Goal: Transaction & Acquisition: Book appointment/travel/reservation

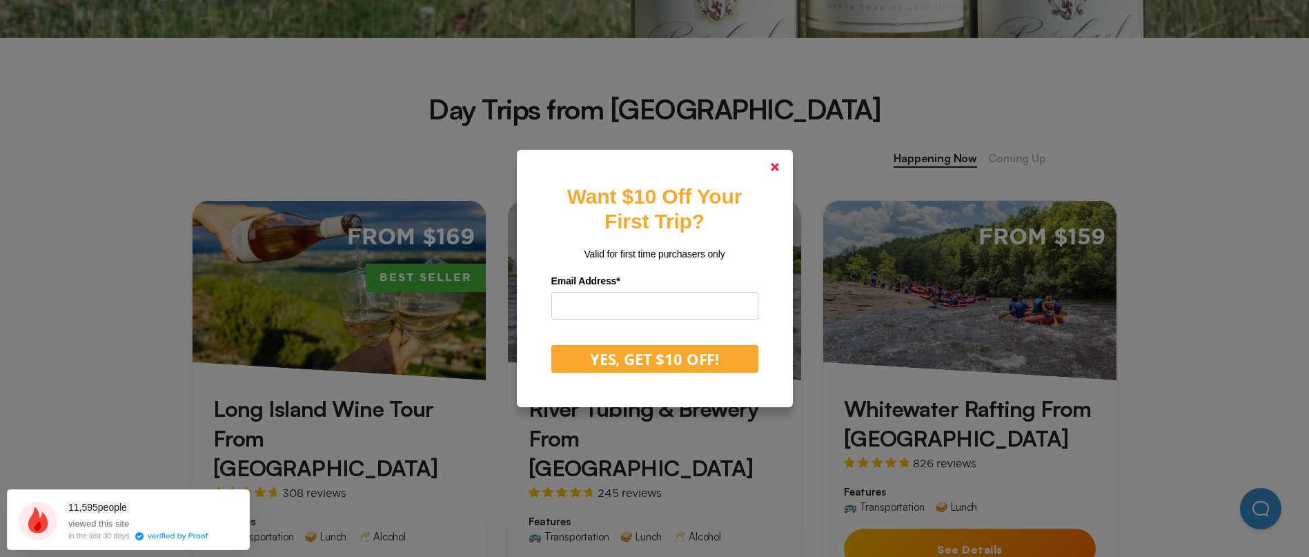
click at [771, 171] on link at bounding box center [774, 166] width 33 height 33
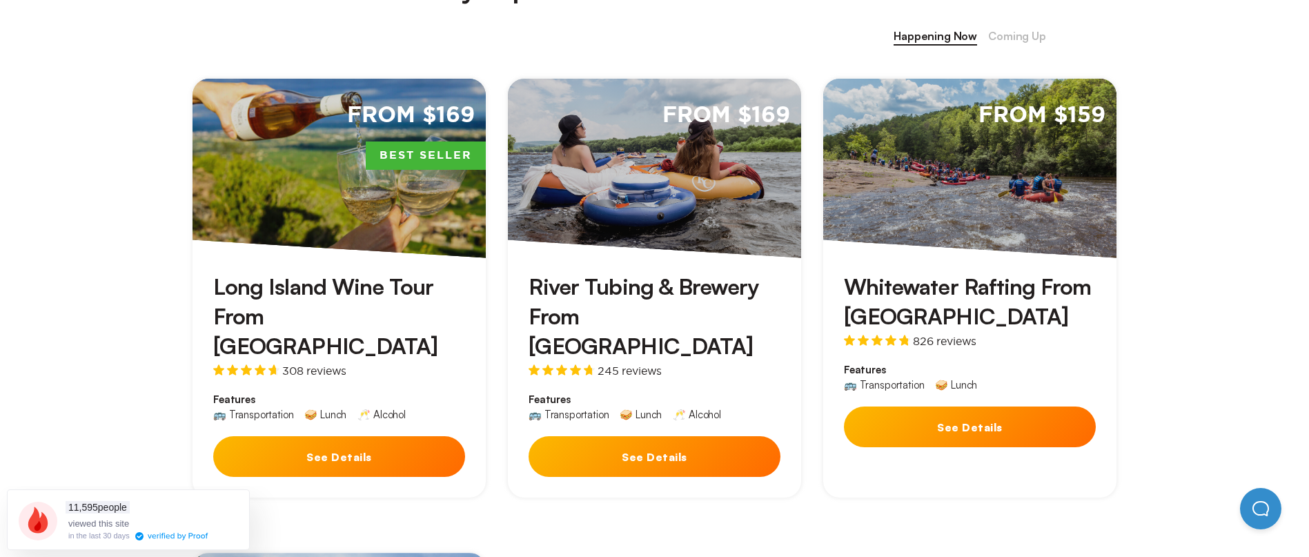
scroll to position [690, 0]
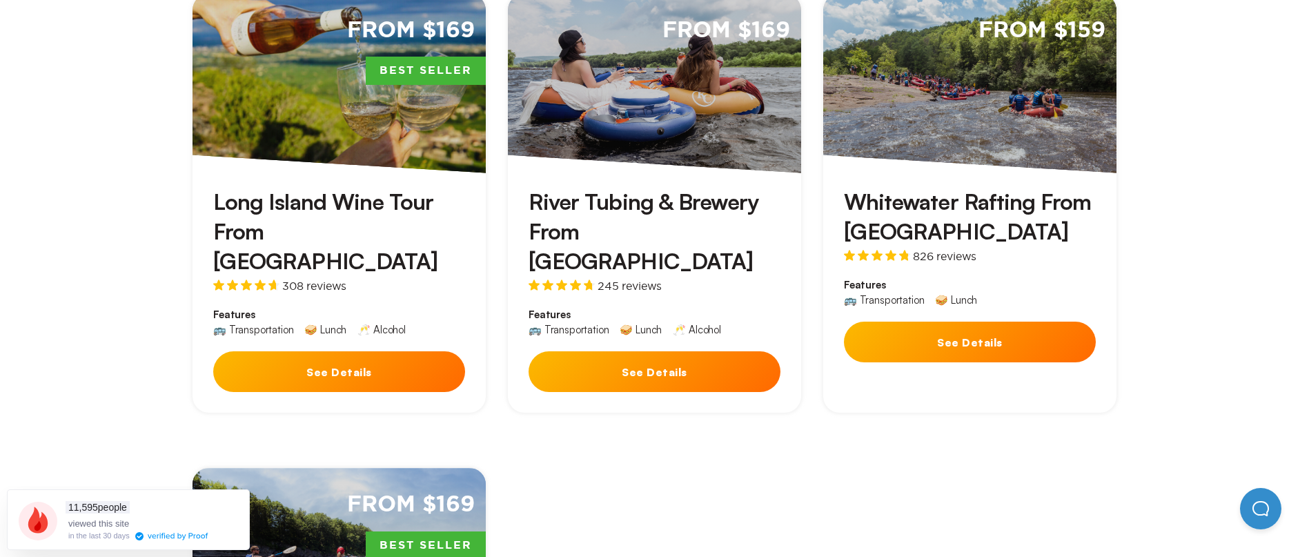
click at [1009, 357] on button "See Details" at bounding box center [970, 342] width 252 height 41
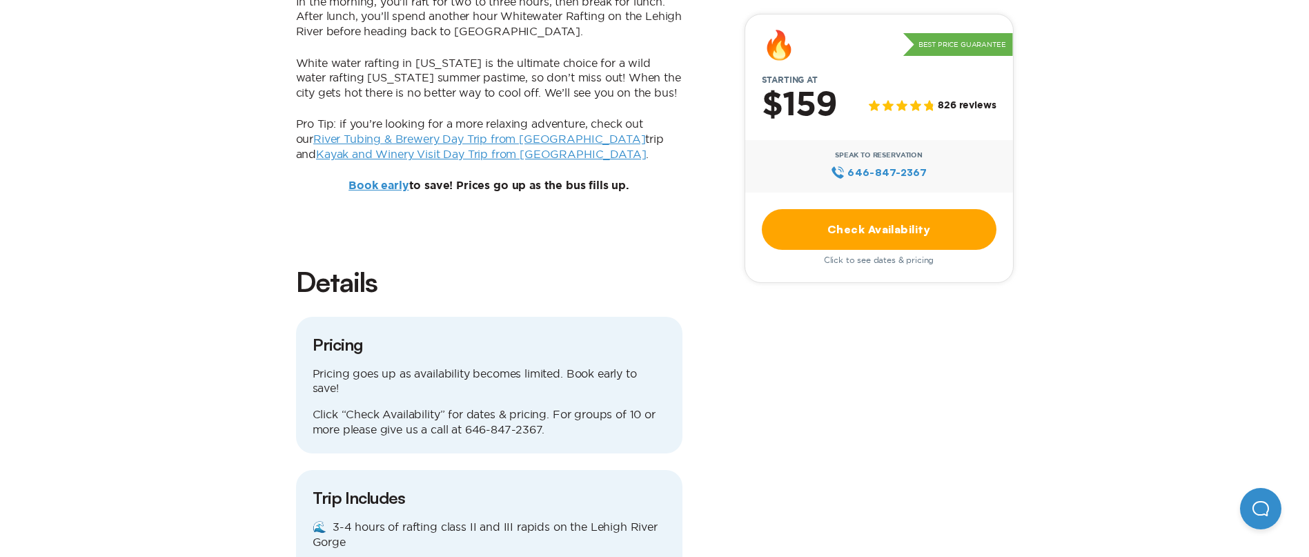
scroll to position [1311, 0]
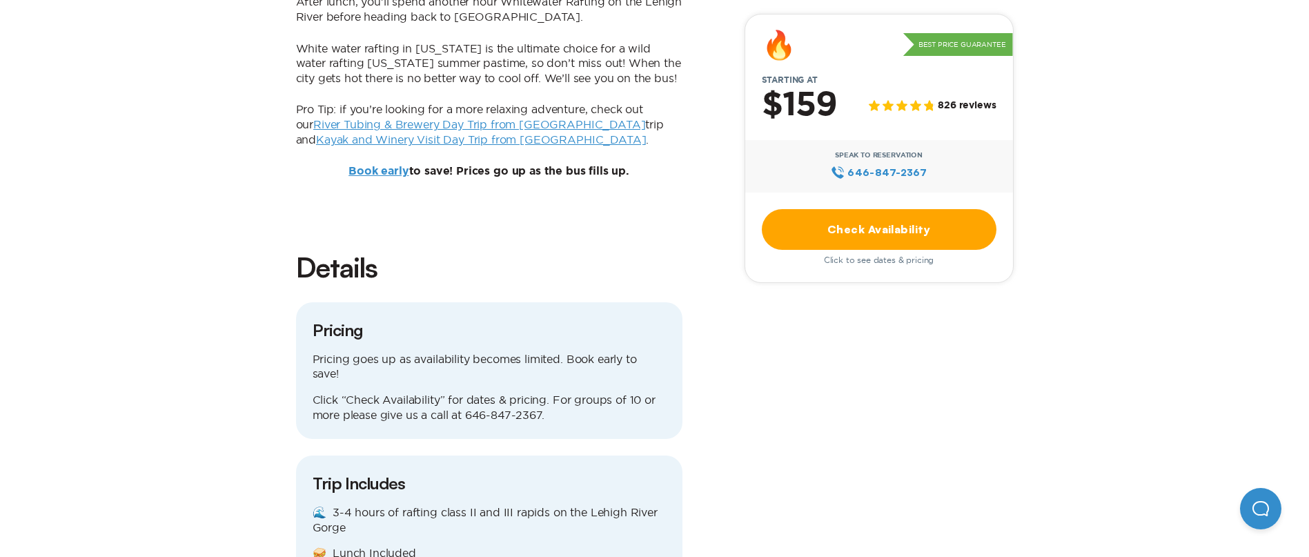
click at [896, 213] on link "Check Availability" at bounding box center [879, 229] width 235 height 41
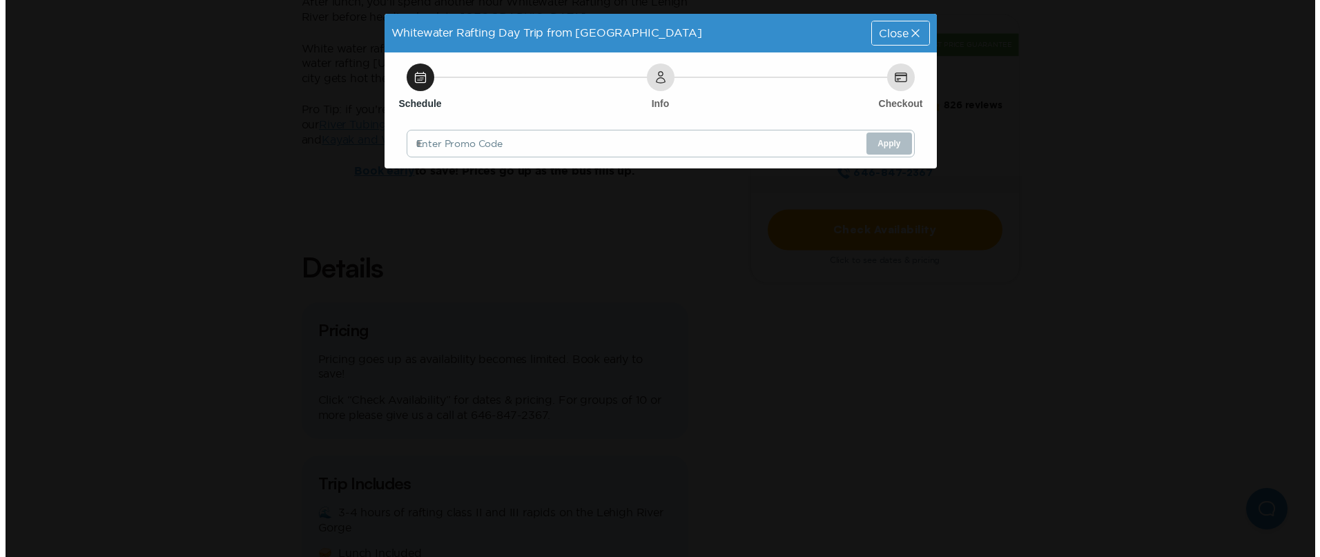
scroll to position [0, 0]
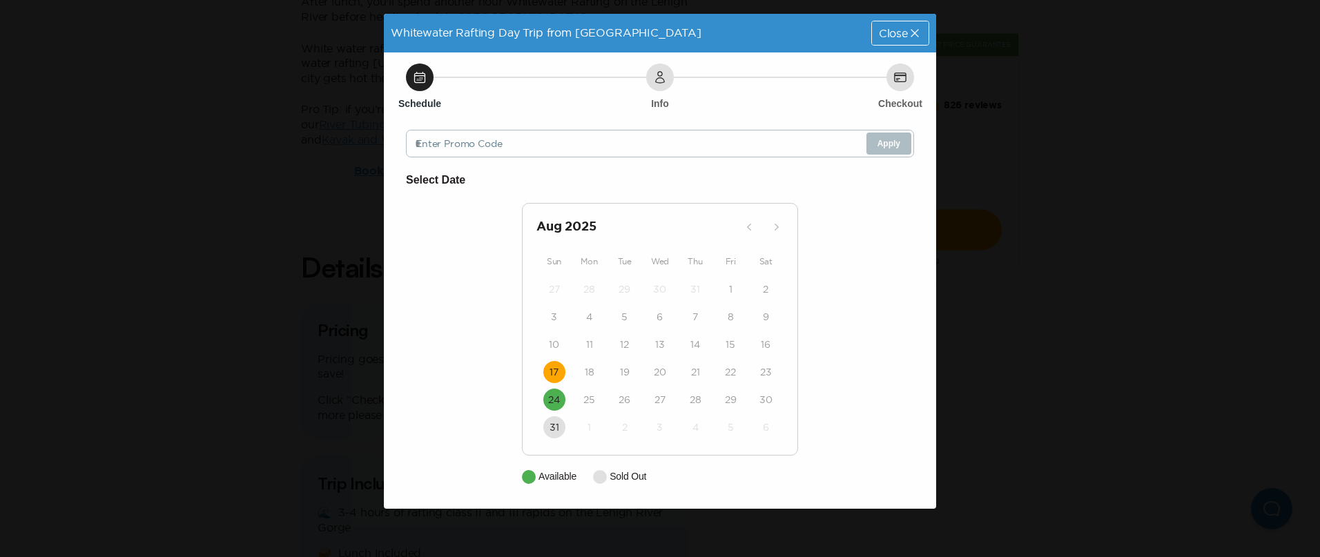
click at [553, 371] on time "17" at bounding box center [553, 372] width 9 height 14
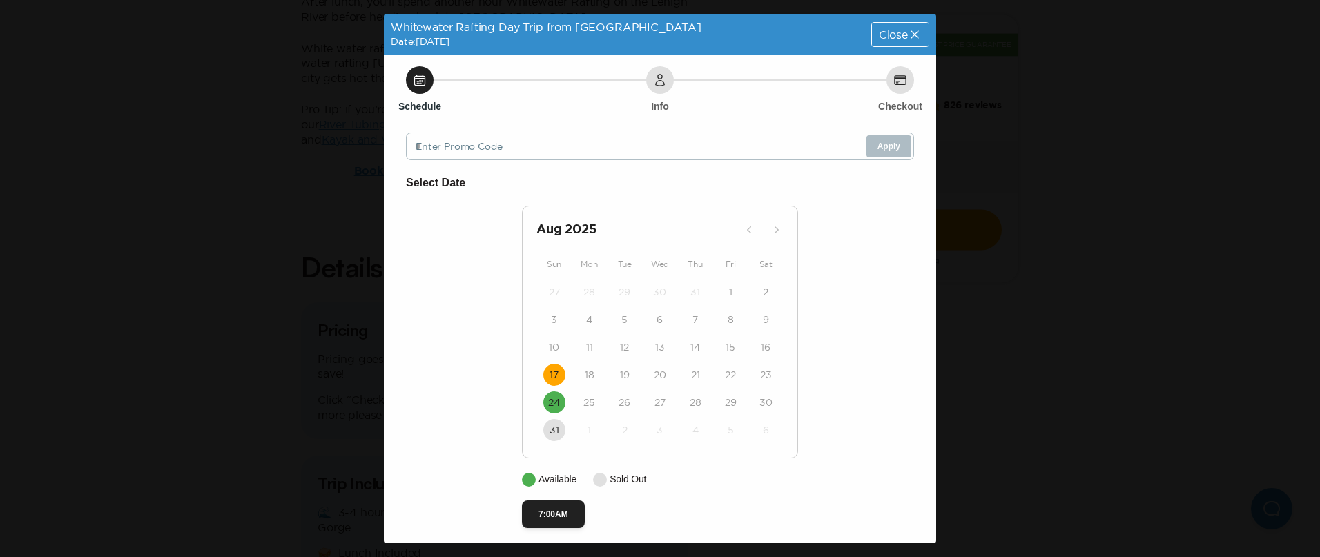
scroll to position [7, 0]
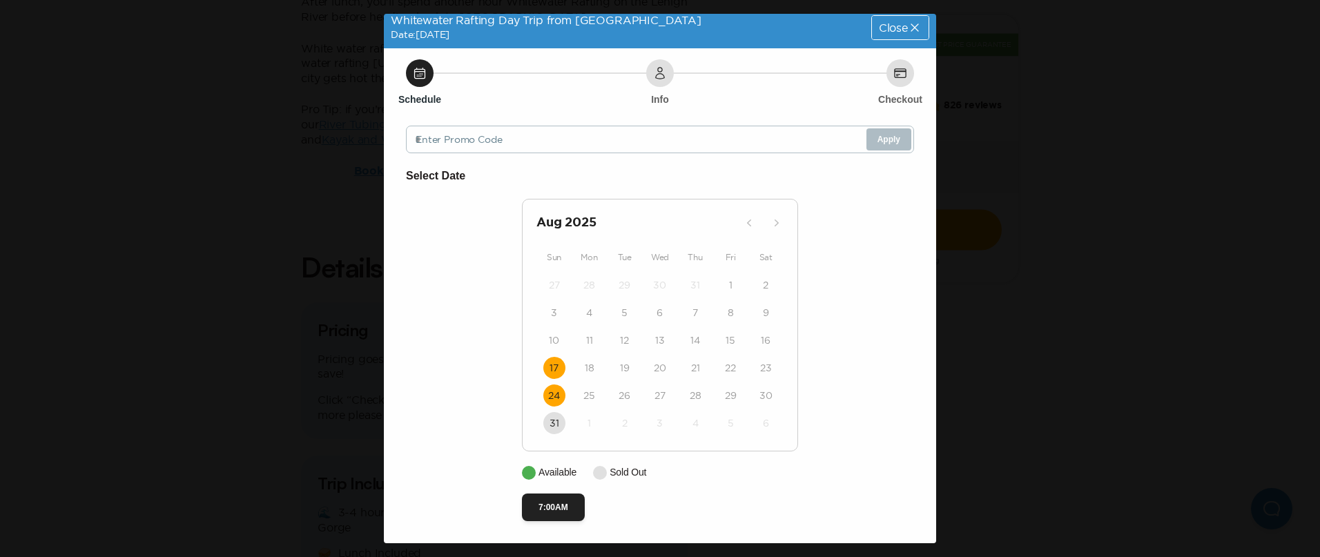
click at [548, 400] on time "24" at bounding box center [554, 396] width 12 height 14
click at [850, 32] on div "Whitewater Rafting Day Trip from [GEOGRAPHIC_DATA] Date: [DATE] Close" at bounding box center [660, 27] width 552 height 41
click at [908, 23] on icon at bounding box center [915, 28] width 14 height 14
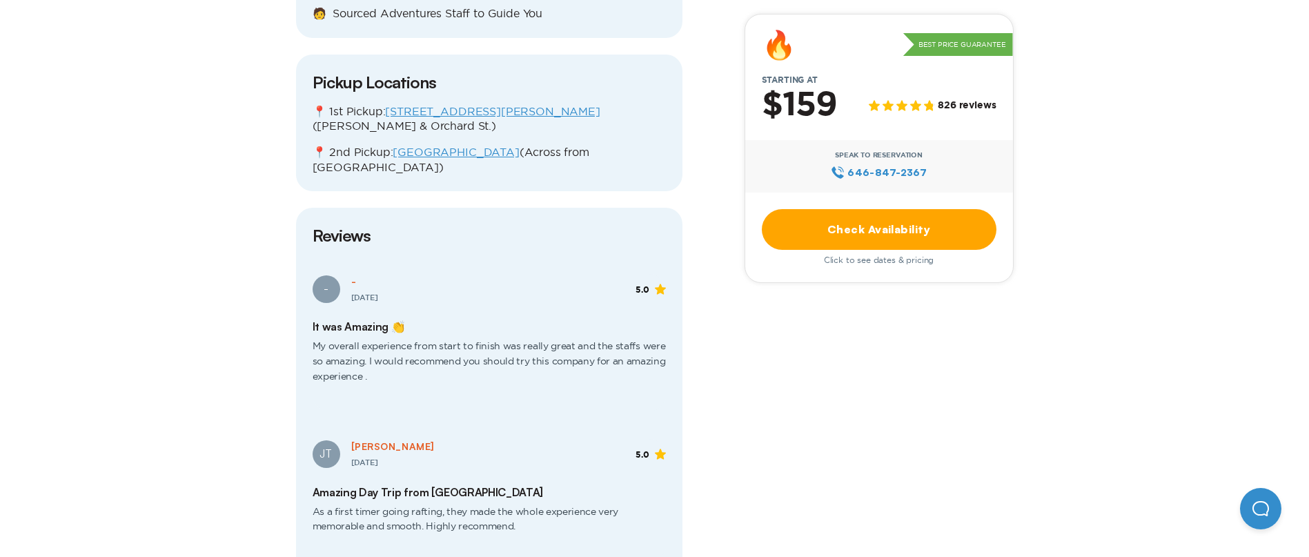
scroll to position [2001, 0]
